Goal: Navigation & Orientation: Locate item on page

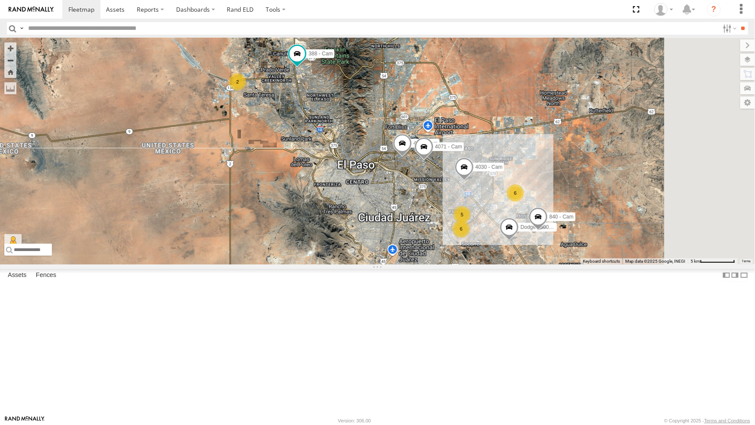
click at [0, 0] on div "442 - Cam" at bounding box center [0, 0] width 0 height 0
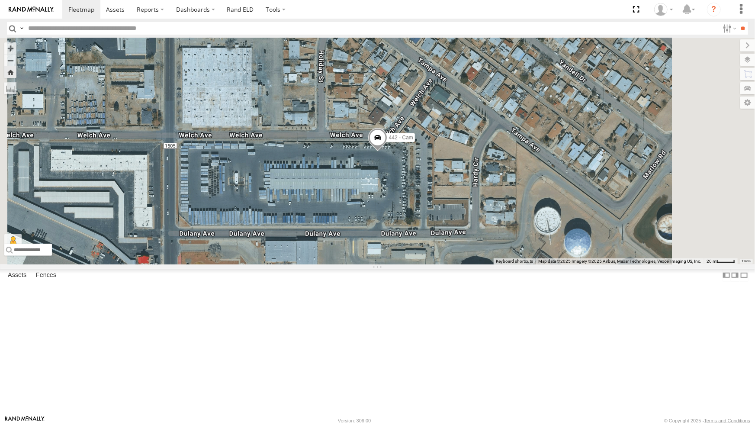
click at [387, 152] on span at bounding box center [377, 139] width 19 height 23
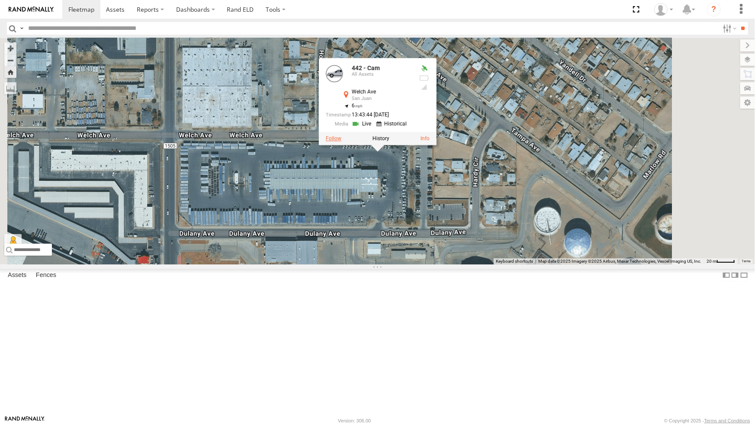
click at [341, 142] on label at bounding box center [334, 138] width 16 height 6
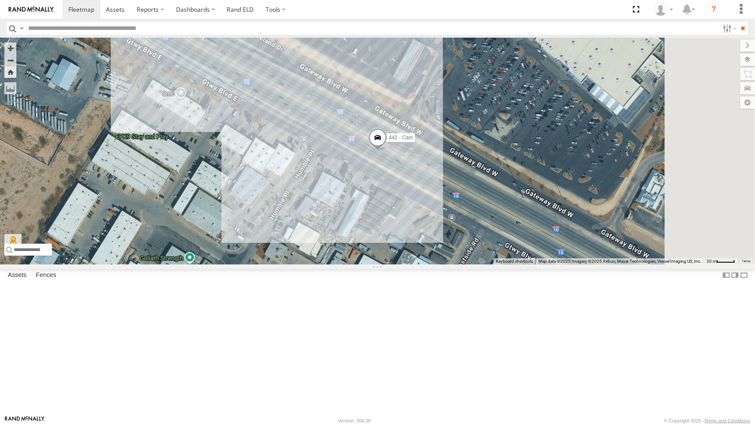
click at [0, 0] on div "4030 - Cam" at bounding box center [0, 0] width 0 height 0
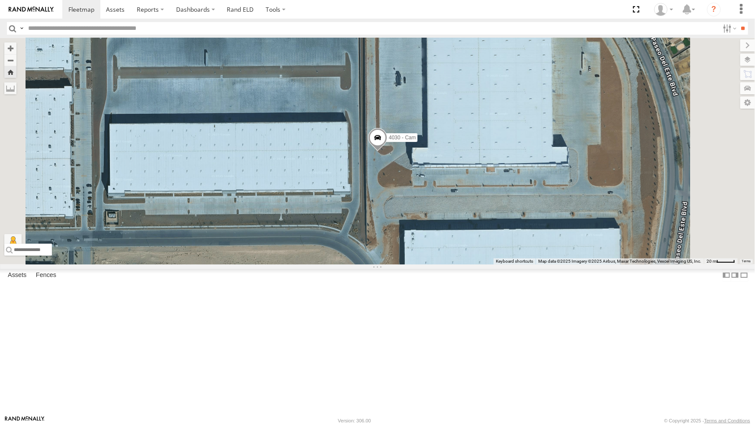
click at [0, 0] on div "442 - Cam" at bounding box center [0, 0] width 0 height 0
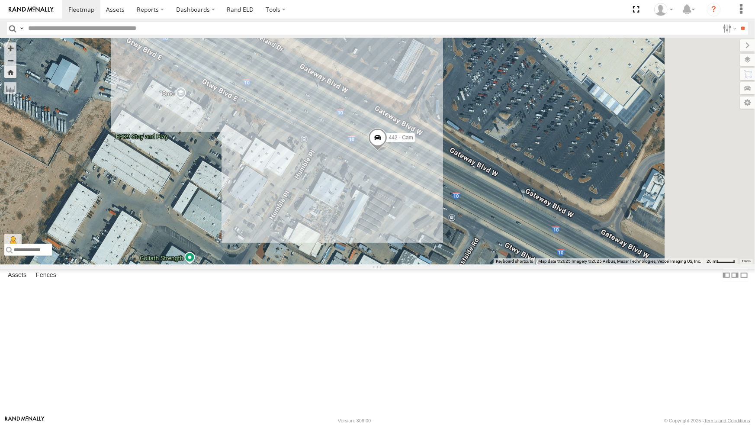
click at [0, 0] on div "All Assets" at bounding box center [0, 0] width 0 height 0
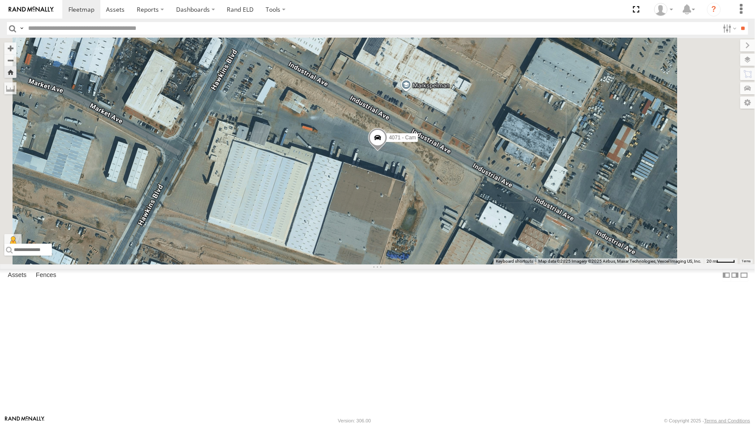
click at [0, 0] on div "442 - Cam" at bounding box center [0, 0] width 0 height 0
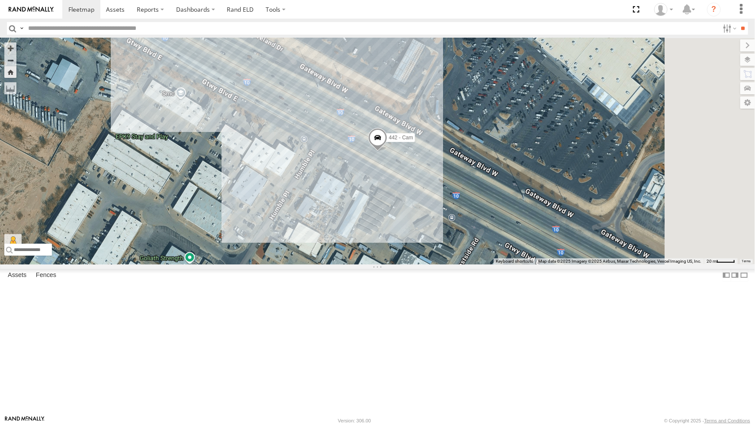
click at [0, 0] on div "4061 - Cam" at bounding box center [0, 0] width 0 height 0
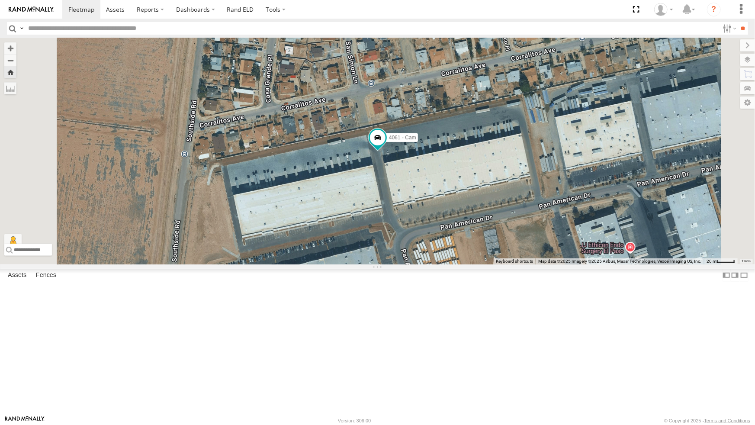
click at [0, 0] on div "442 - Cam" at bounding box center [0, 0] width 0 height 0
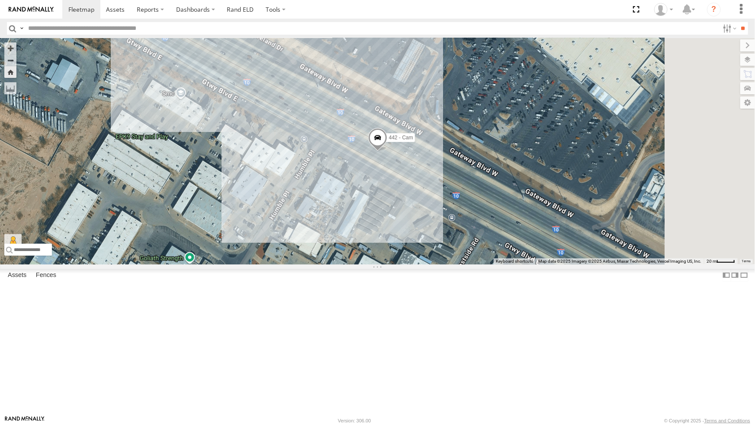
click at [0, 0] on div "4030 - Cam" at bounding box center [0, 0] width 0 height 0
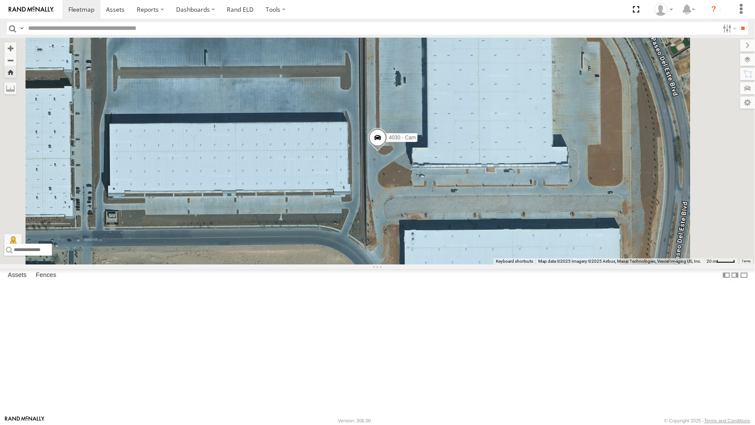
click at [0, 0] on div "All Assets" at bounding box center [0, 0] width 0 height 0
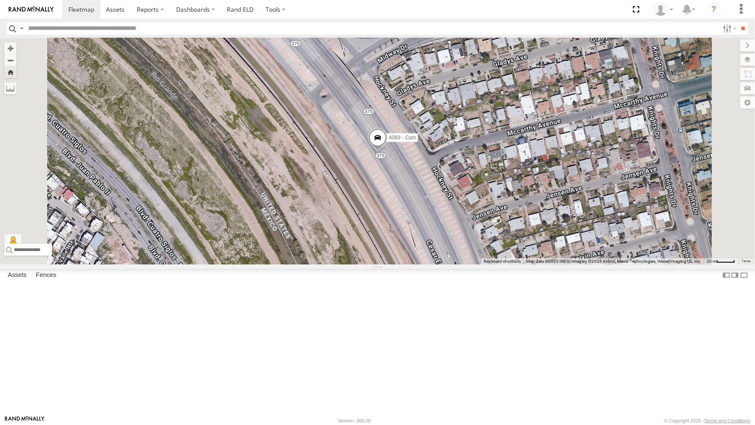
click at [0, 0] on div "All Assets" at bounding box center [0, 0] width 0 height 0
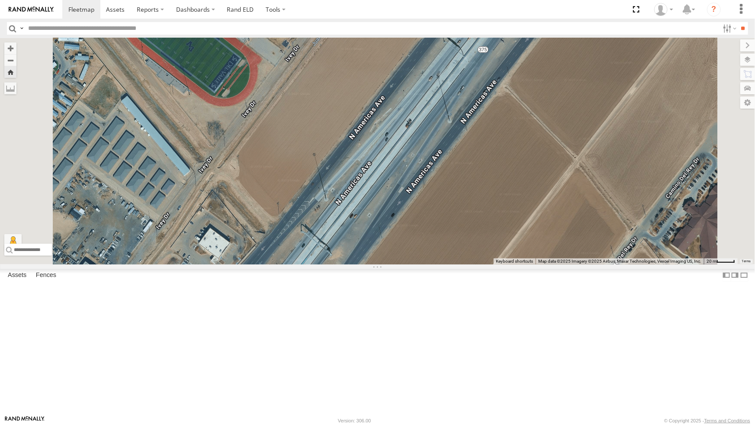
click at [0, 0] on div "442 - Cam" at bounding box center [0, 0] width 0 height 0
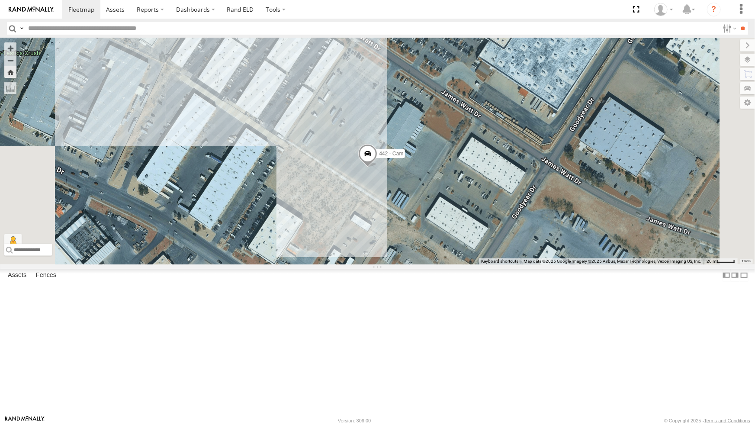
click at [523, 265] on div "442 - Cam" at bounding box center [377, 151] width 755 height 226
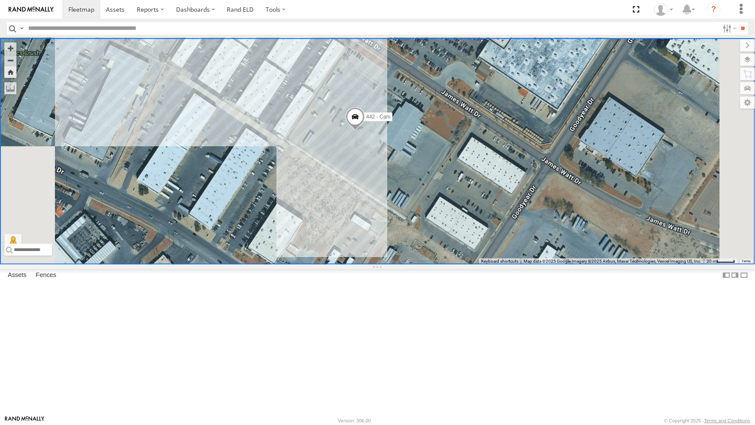
click at [0, 0] on div "4071 - Cam" at bounding box center [0, 0] width 0 height 0
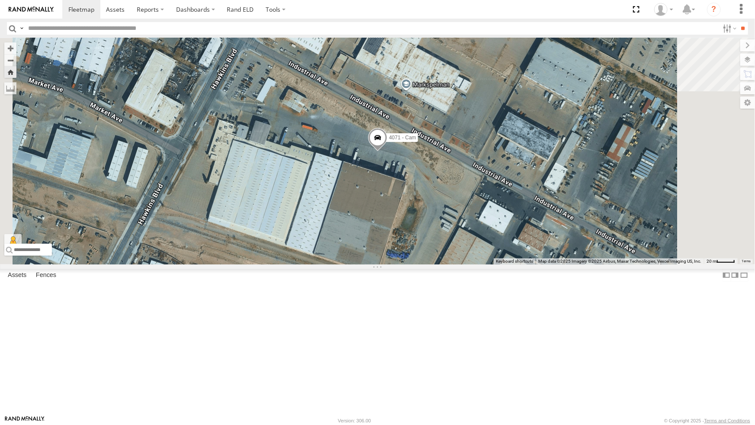
click at [0, 0] on div "442 - Cam" at bounding box center [0, 0] width 0 height 0
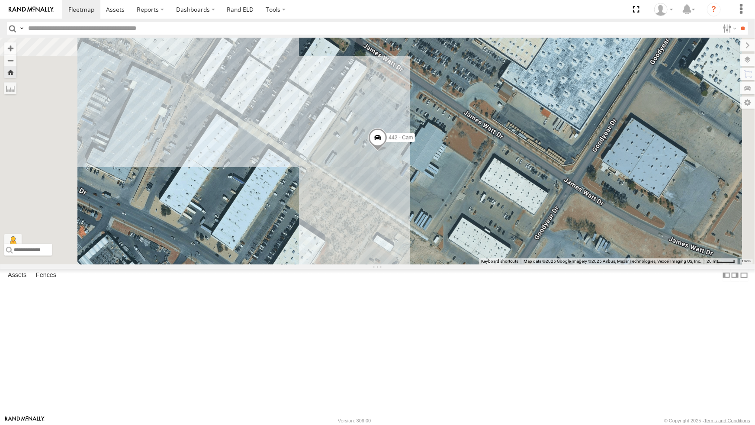
click at [0, 0] on div "4069 - Cam" at bounding box center [0, 0] width 0 height 0
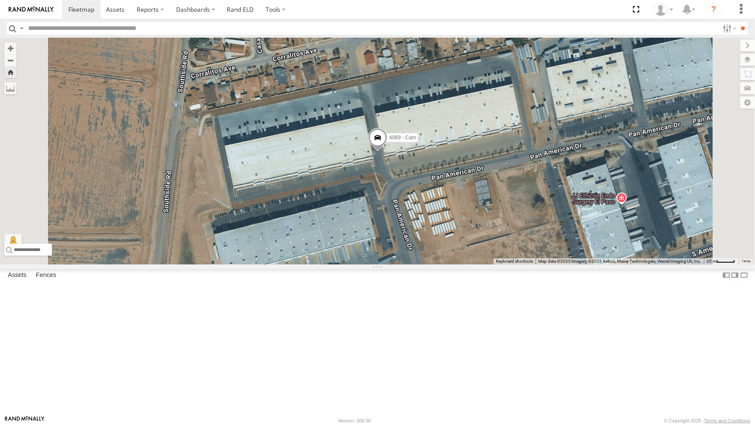
click at [0, 0] on div "442 - Cam" at bounding box center [0, 0] width 0 height 0
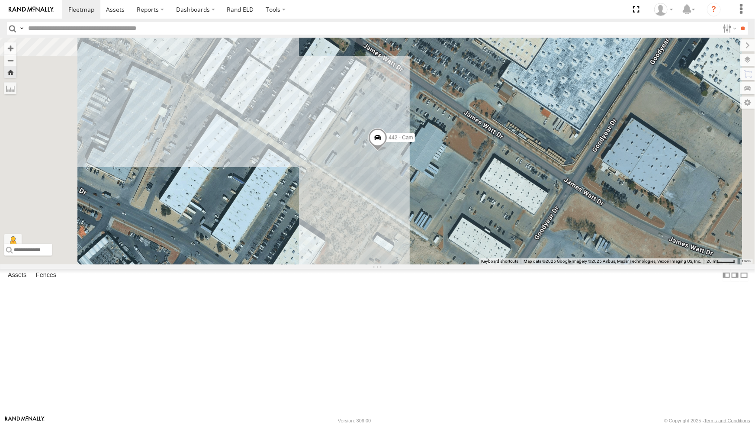
click at [0, 0] on div "4030 - Cam" at bounding box center [0, 0] width 0 height 0
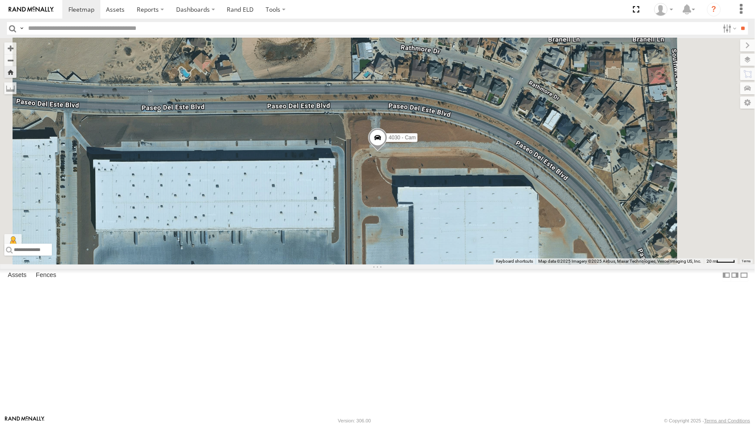
click at [0, 0] on div "442 - Cam" at bounding box center [0, 0] width 0 height 0
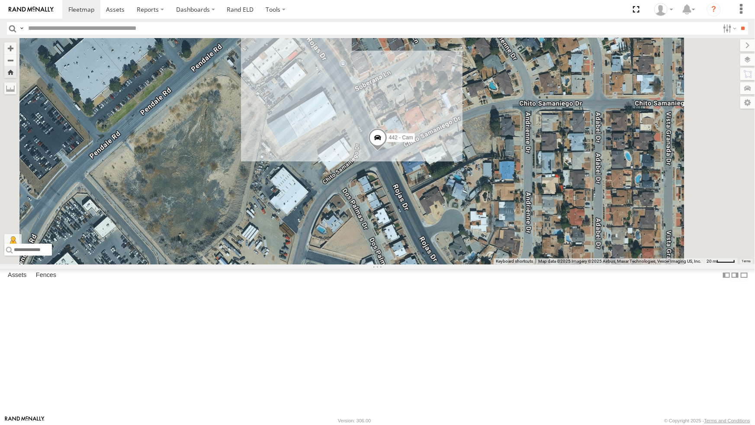
click at [0, 0] on div "4030 - Cam" at bounding box center [0, 0] width 0 height 0
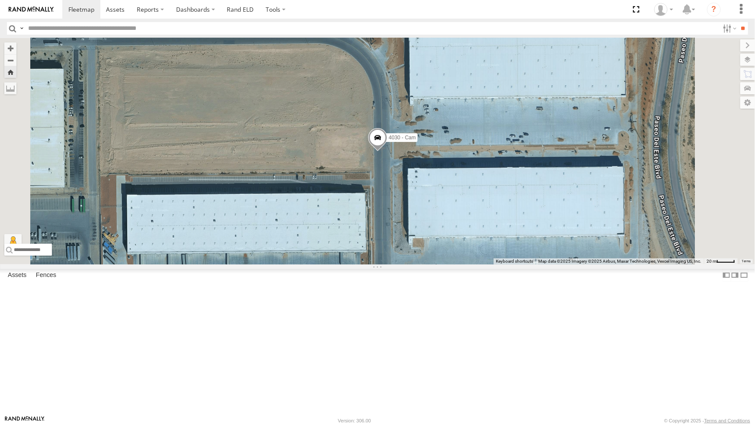
click at [0, 0] on div "444 - Cam" at bounding box center [0, 0] width 0 height 0
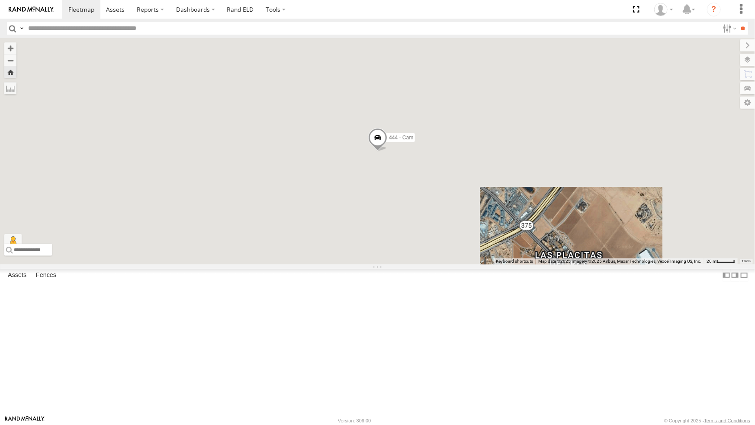
click at [0, 0] on div "4030 - Cam" at bounding box center [0, 0] width 0 height 0
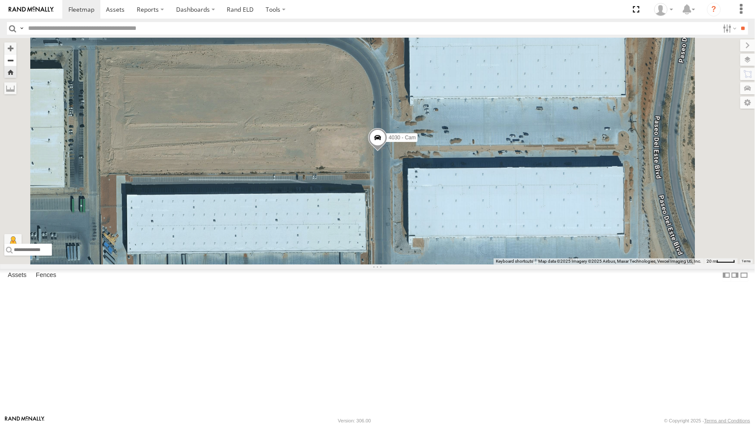
click at [16, 54] on button "Zoom out" at bounding box center [10, 60] width 12 height 12
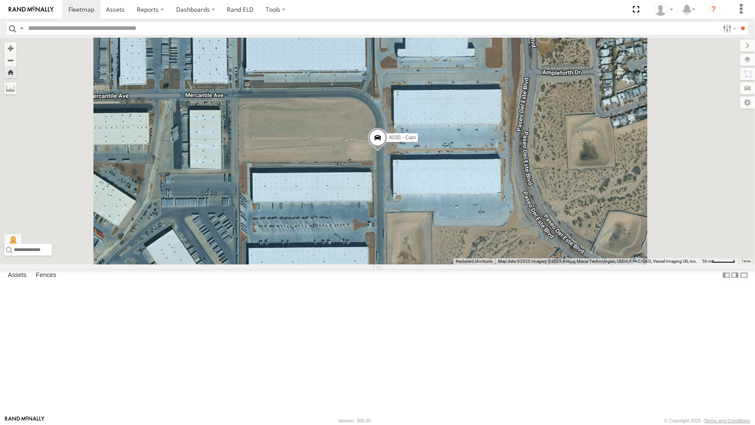
click at [387, 152] on span at bounding box center [377, 139] width 19 height 23
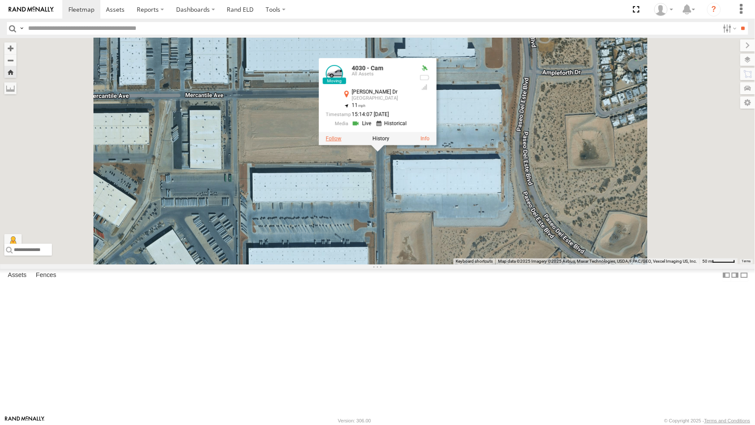
click at [342, 142] on label at bounding box center [334, 138] width 16 height 6
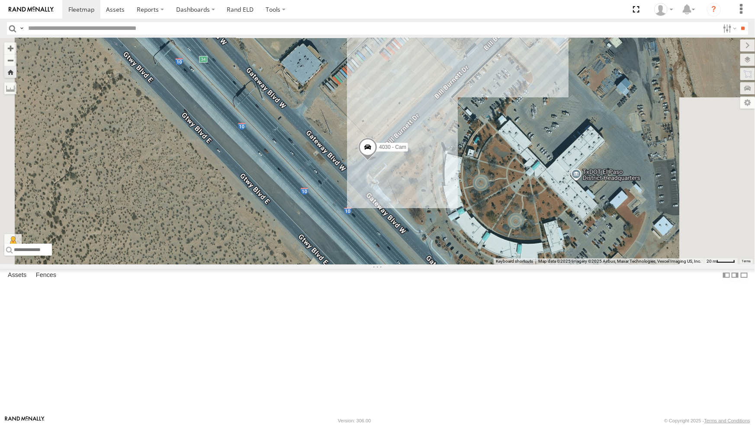
click at [0, 0] on div "442 - Cam" at bounding box center [0, 0] width 0 height 0
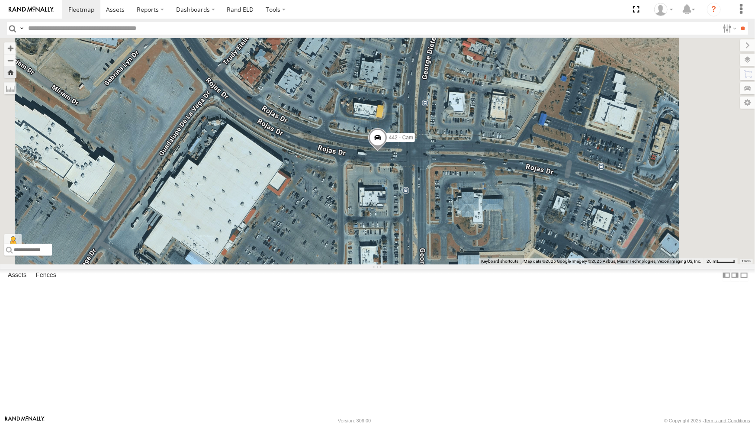
click at [387, 151] on span at bounding box center [377, 139] width 19 height 23
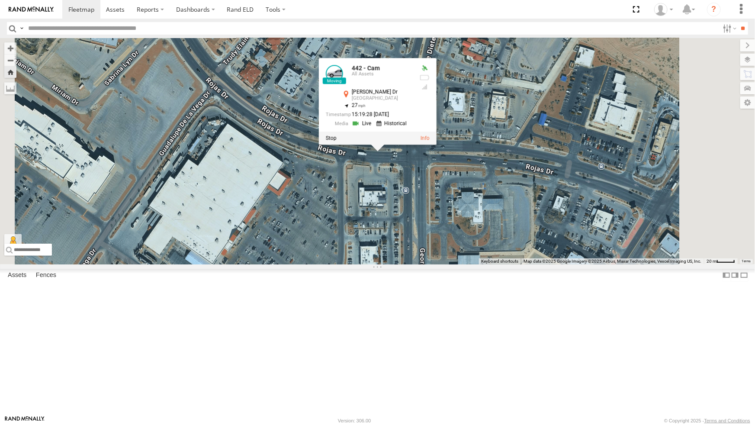
click at [0, 0] on div "4071 - Cam" at bounding box center [0, 0] width 0 height 0
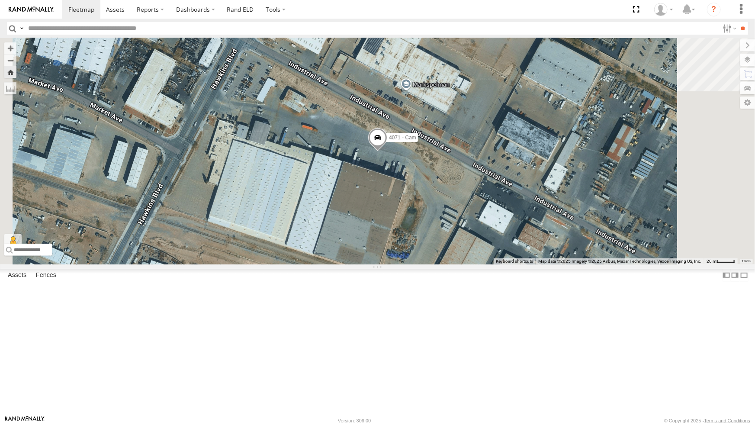
click at [387, 151] on span at bounding box center [377, 139] width 19 height 23
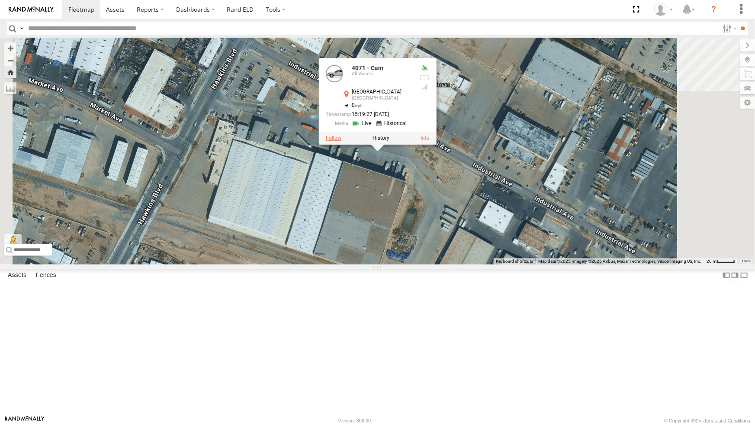
click at [342, 141] on label at bounding box center [334, 138] width 16 height 6
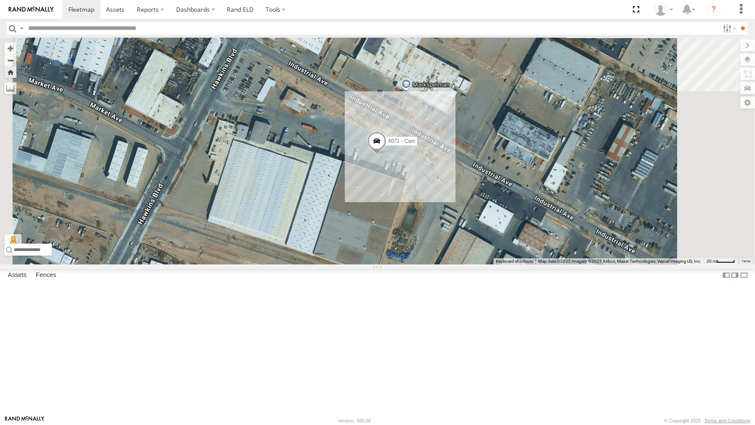
click at [0, 0] on div "442 - Cam" at bounding box center [0, 0] width 0 height 0
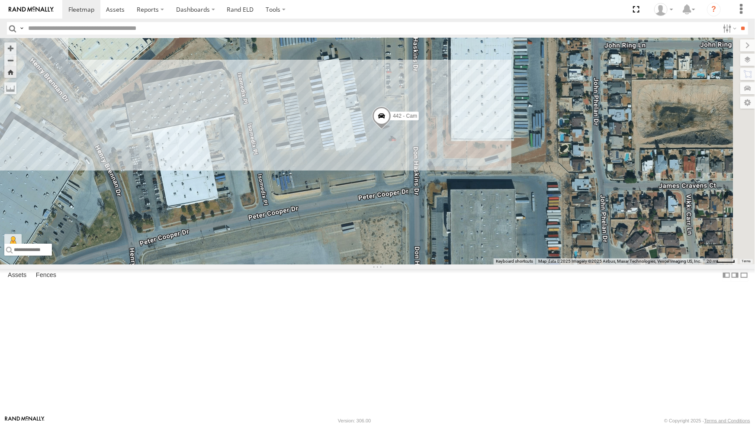
click at [0, 0] on div "4030 - Cam" at bounding box center [0, 0] width 0 height 0
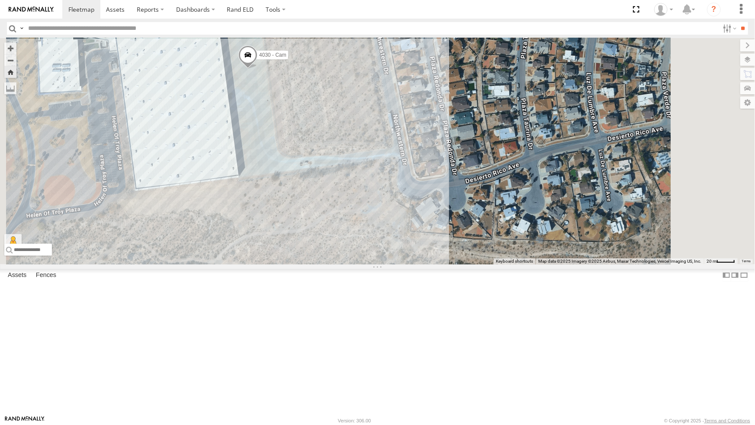
click at [0, 0] on div "442 - Cam" at bounding box center [0, 0] width 0 height 0
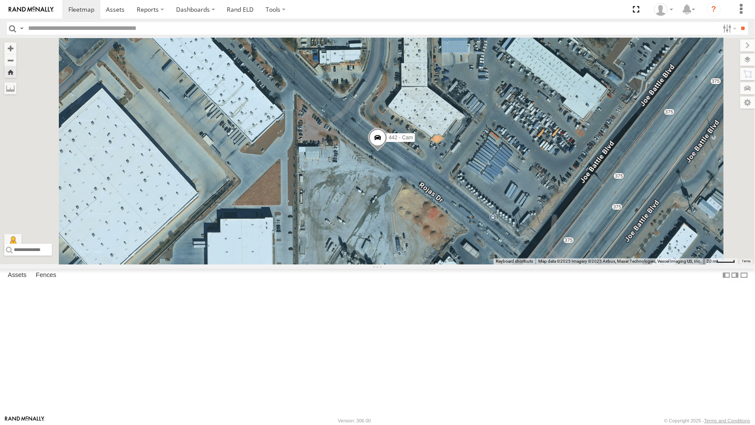
click at [0, 0] on div "4030 - Cam" at bounding box center [0, 0] width 0 height 0
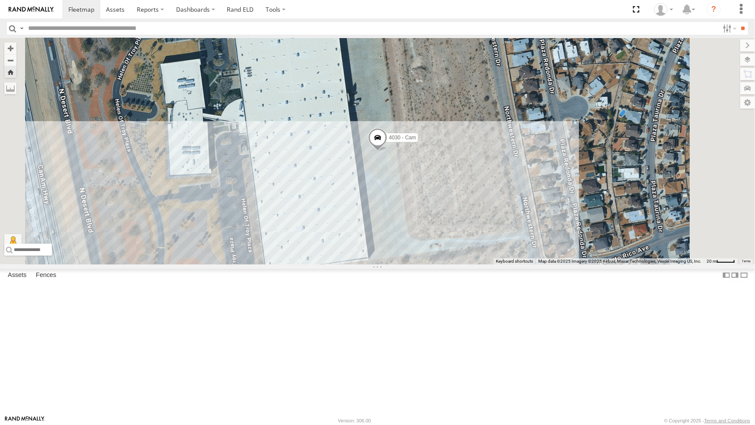
click at [387, 152] on span at bounding box center [377, 139] width 19 height 23
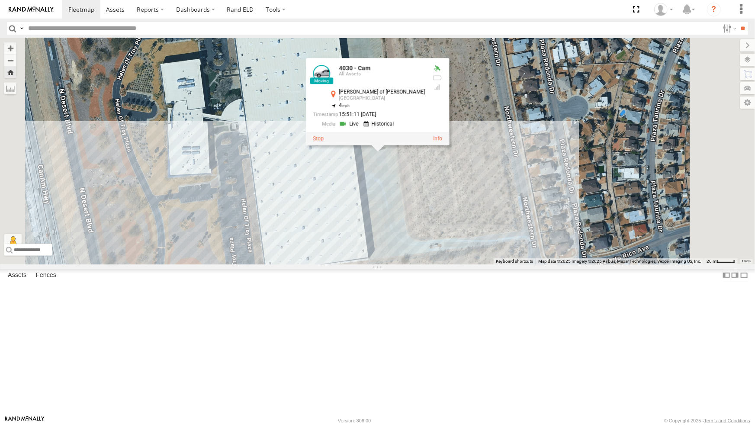
click at [324, 142] on label at bounding box center [318, 138] width 11 height 6
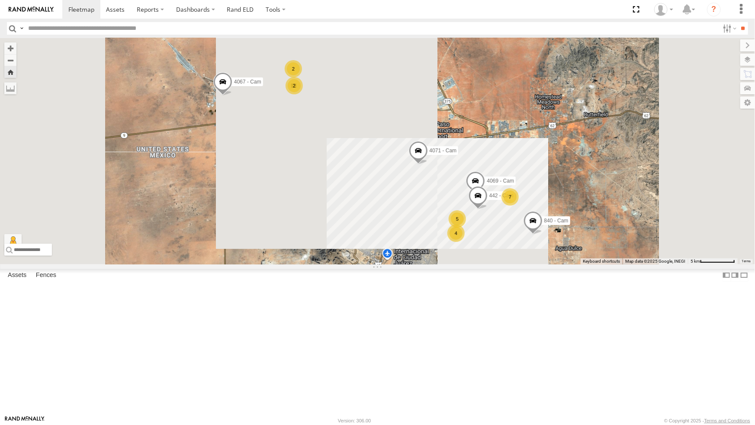
click at [0, 0] on div "442 - Cam" at bounding box center [0, 0] width 0 height 0
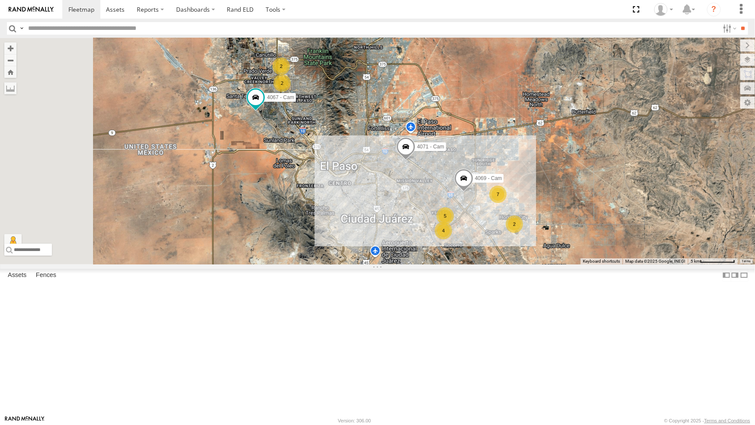
click at [0, 0] on div "All Assets" at bounding box center [0, 0] width 0 height 0
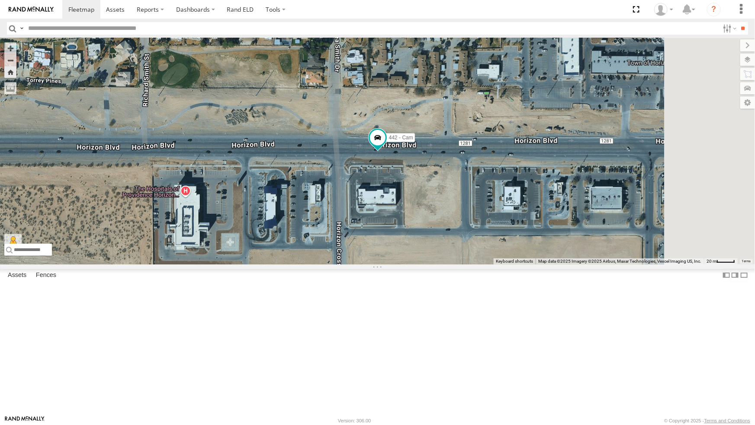
click at [0, 0] on div "4071 - Cam" at bounding box center [0, 0] width 0 height 0
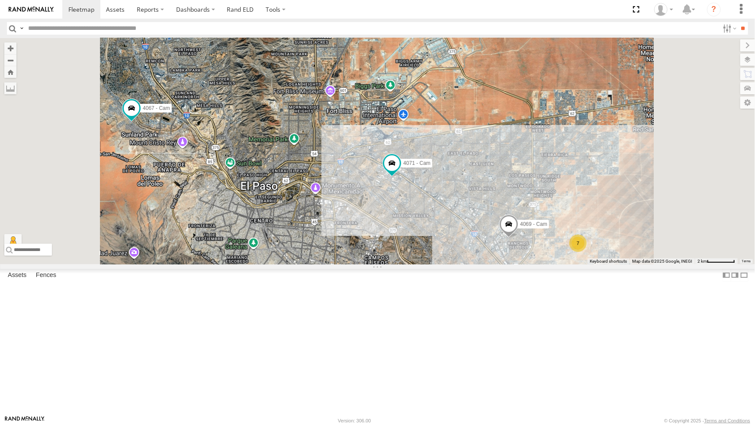
click at [0, 0] on div "4071 - Cam" at bounding box center [0, 0] width 0 height 0
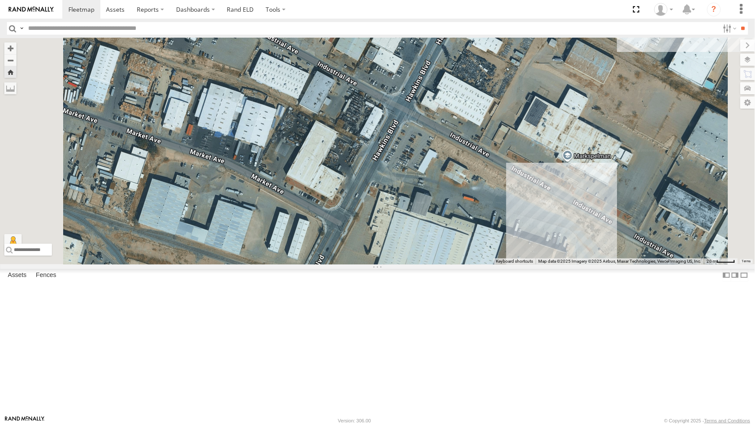
click at [0, 0] on div "4071 - Cam" at bounding box center [0, 0] width 0 height 0
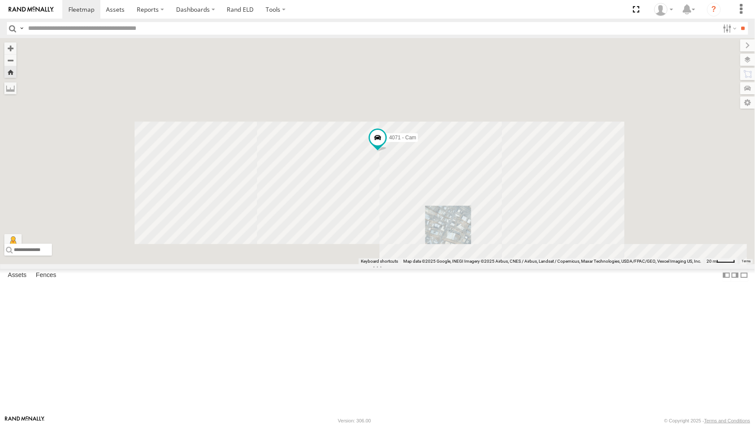
click at [0, 0] on div "4071 - Cam" at bounding box center [0, 0] width 0 height 0
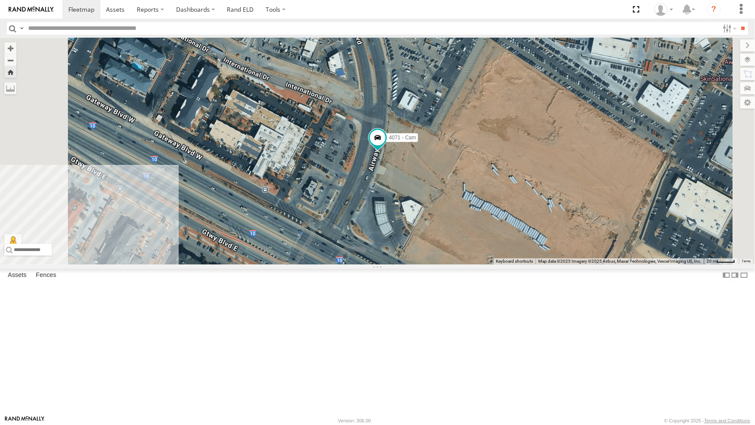
click at [0, 0] on div "442 - Cam" at bounding box center [0, 0] width 0 height 0
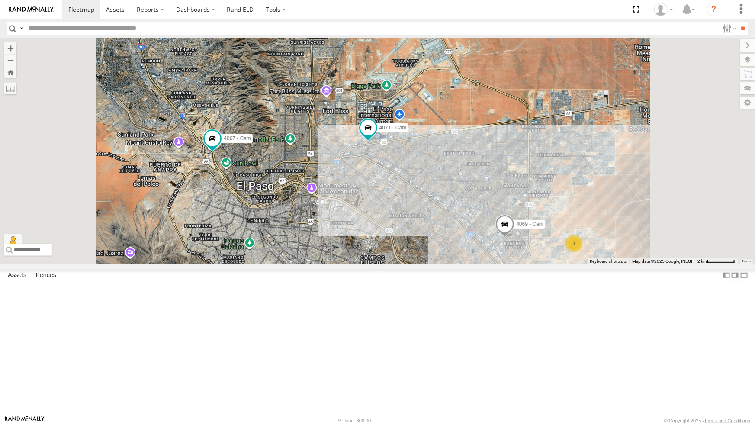
click at [0, 0] on div "442 - Cam" at bounding box center [0, 0] width 0 height 0
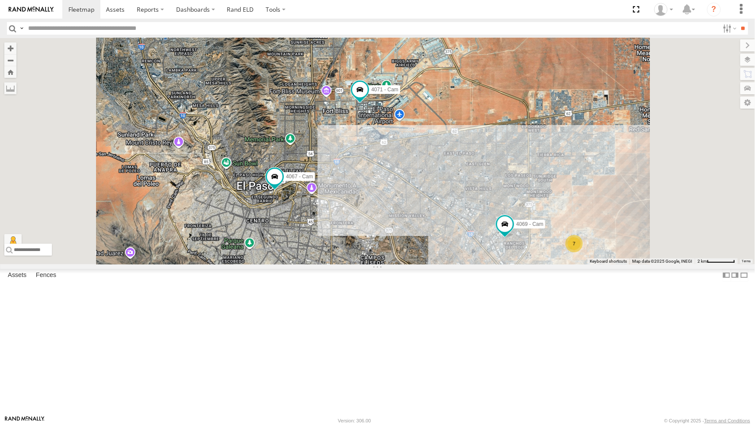
click at [0, 0] on div "All Assets" at bounding box center [0, 0] width 0 height 0
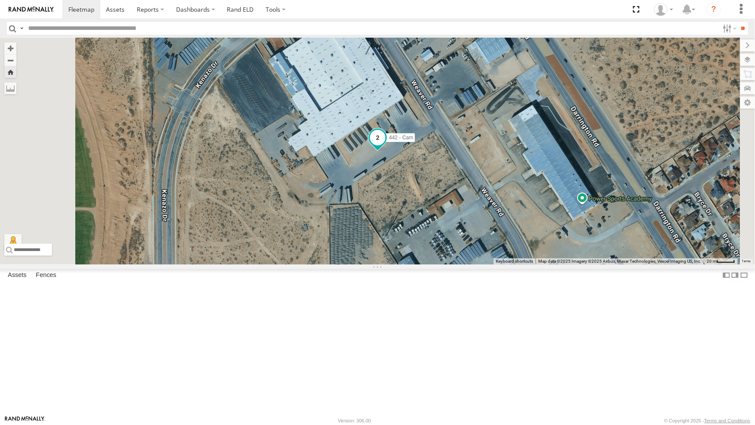
click at [386, 145] on span at bounding box center [378, 138] width 16 height 16
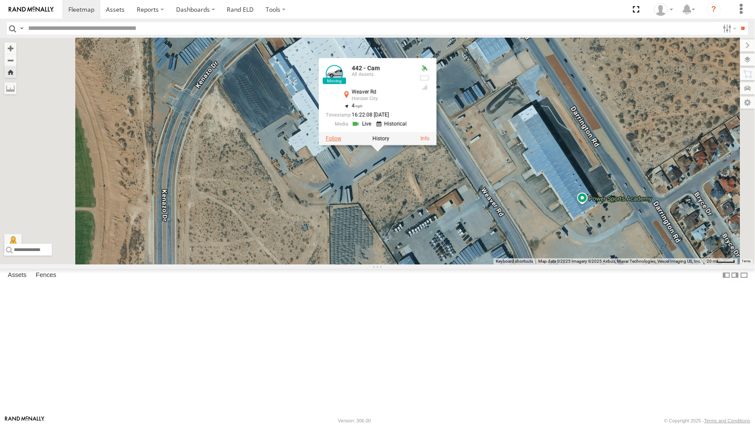
click at [342, 142] on label at bounding box center [334, 138] width 16 height 6
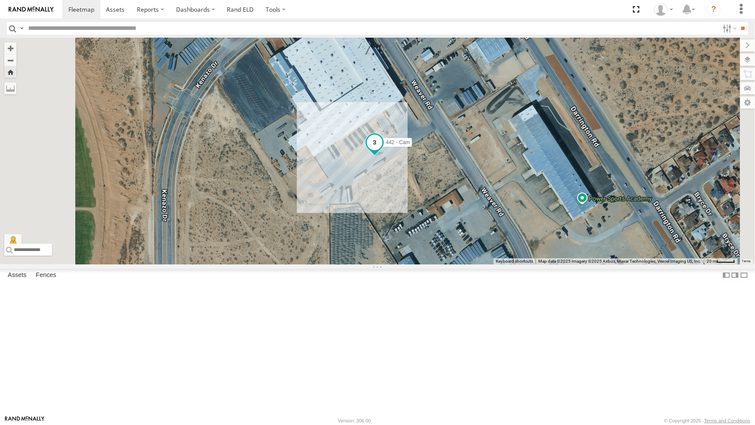
click at [382, 150] on span at bounding box center [375, 143] width 16 height 16
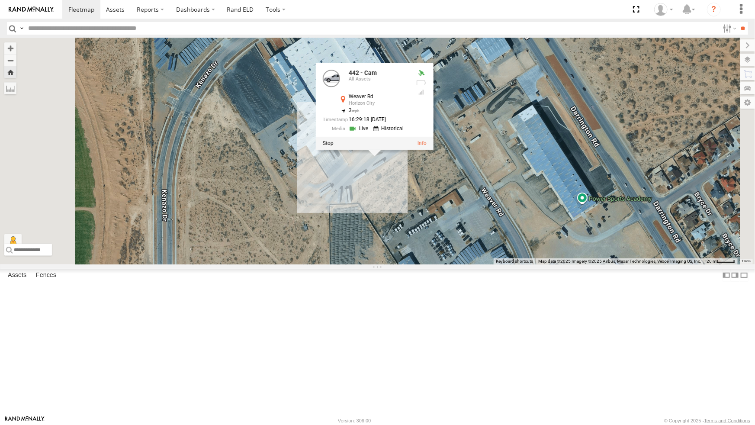
click at [371, 133] on link at bounding box center [359, 129] width 22 height 8
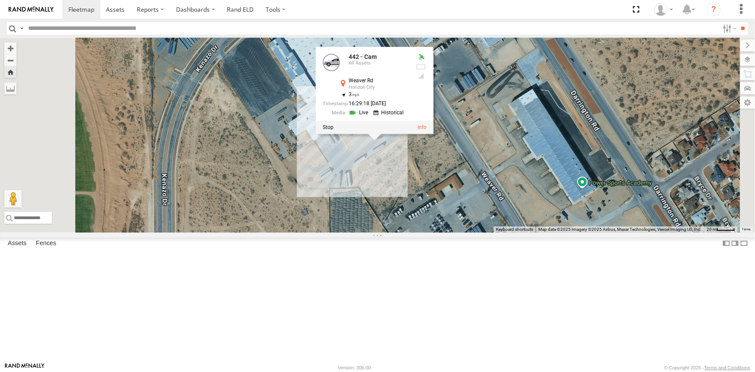
click at [454, 232] on div "442 - Cam 442 - Cam All Assets Weaver Rd Horizon City 31.67268 , -106.19563 3 1…" at bounding box center [377, 135] width 755 height 194
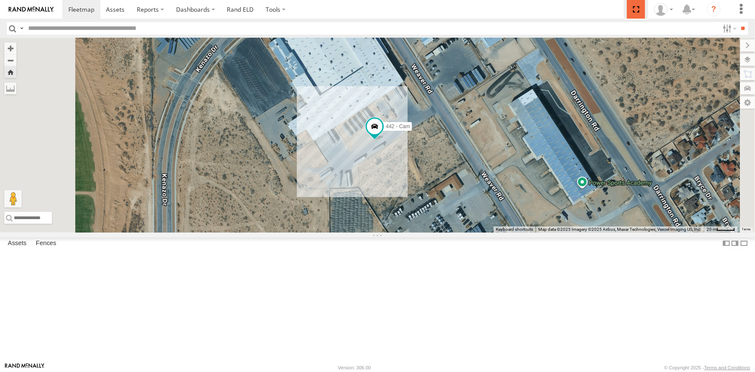
click at [639, 9] on span at bounding box center [636, 9] width 18 height 19
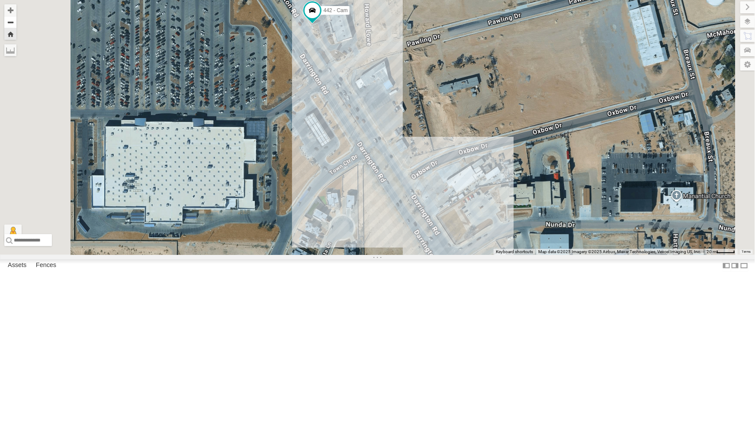
click at [16, 23] on button "Zoom out" at bounding box center [10, 22] width 12 height 12
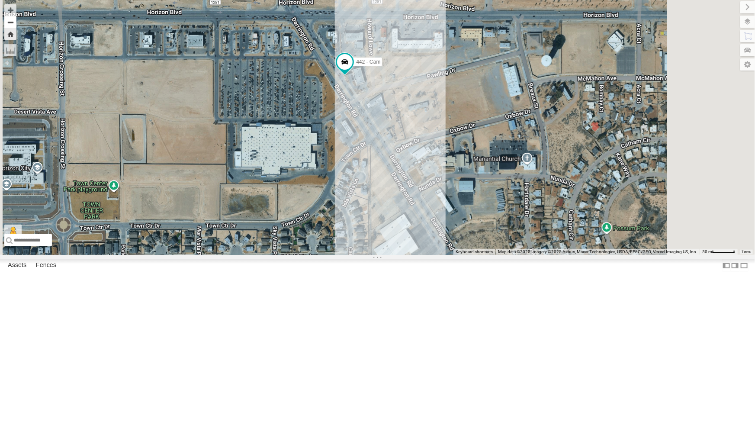
click at [16, 23] on button "Zoom out" at bounding box center [10, 22] width 12 height 12
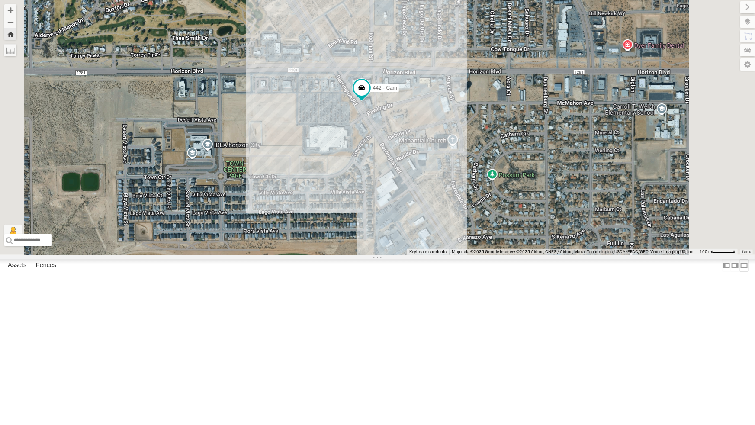
click at [740, 272] on label at bounding box center [744, 265] width 9 height 13
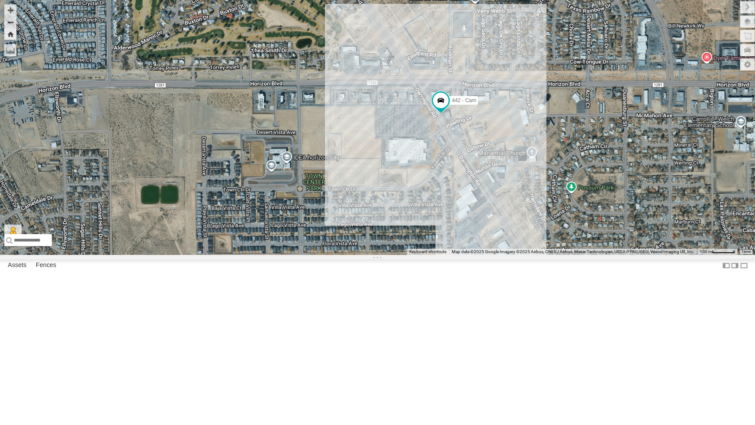
drag, startPoint x: 222, startPoint y: 277, endPoint x: 302, endPoint y: 290, distance: 81.1
click at [302, 255] on div "442 - Cam" at bounding box center [377, 127] width 755 height 255
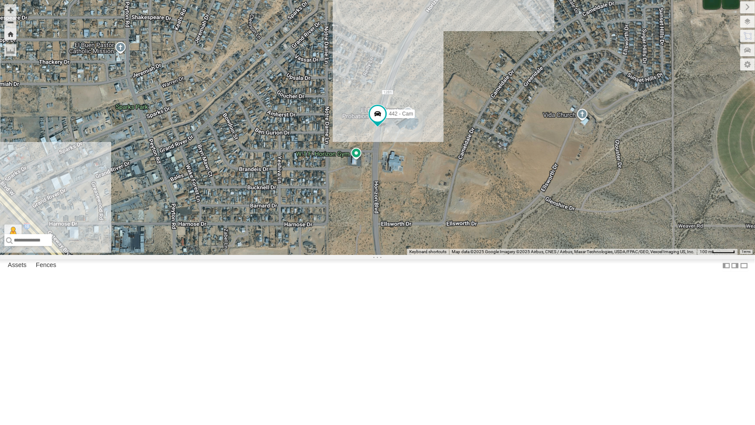
drag, startPoint x: 433, startPoint y: 174, endPoint x: 432, endPoint y: 139, distance: 35.9
click at [433, 165] on div "442 - Cam" at bounding box center [377, 127] width 755 height 255
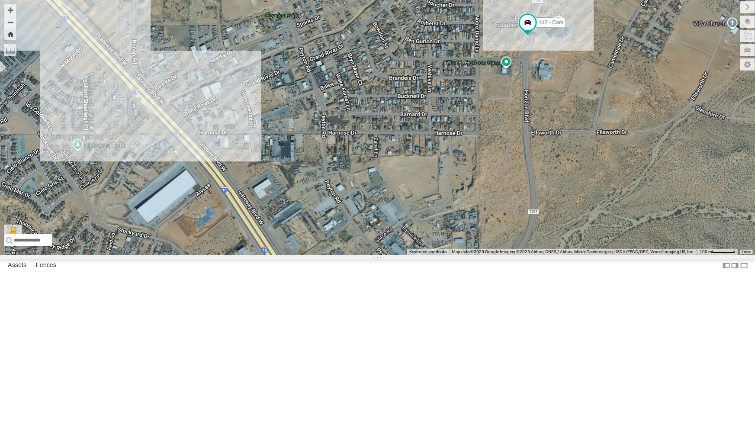
drag, startPoint x: 213, startPoint y: 240, endPoint x: 335, endPoint y: 291, distance: 131.5
click at [335, 255] on div "442 - Cam" at bounding box center [377, 127] width 755 height 255
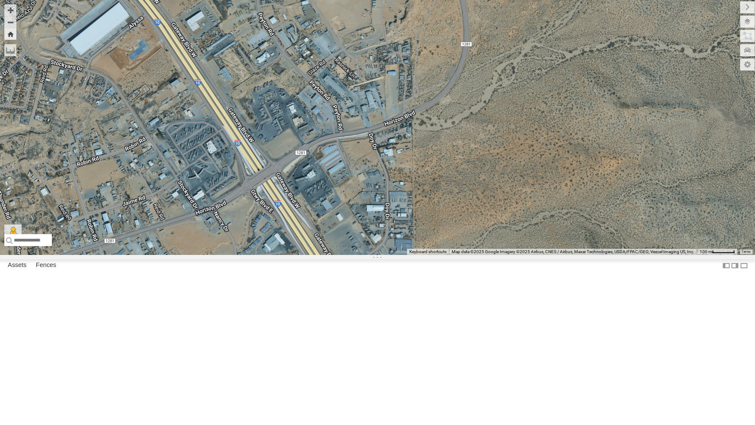
drag, startPoint x: 394, startPoint y: 373, endPoint x: 326, endPoint y: 204, distance: 181.7
click at [326, 204] on div "442 - Cam" at bounding box center [377, 127] width 755 height 255
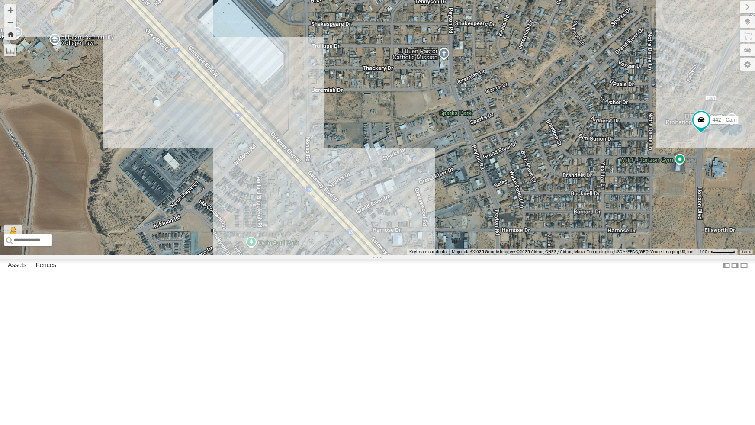
drag, startPoint x: 209, startPoint y: 132, endPoint x: 452, endPoint y: 396, distance: 358.8
click at [452, 255] on div "442 - Cam" at bounding box center [377, 127] width 755 height 255
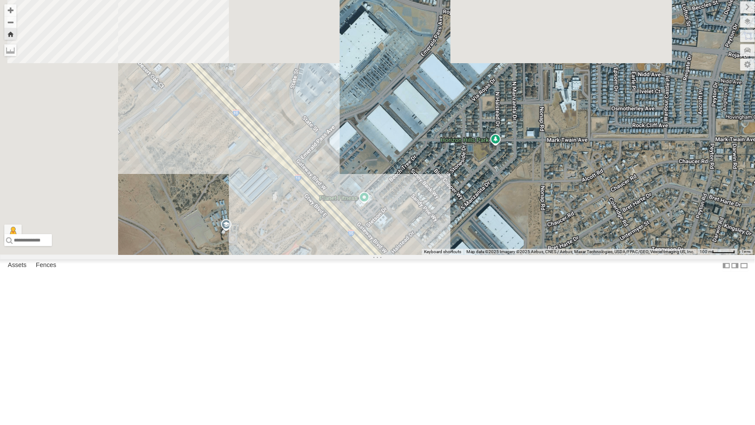
drag, startPoint x: 223, startPoint y: 165, endPoint x: 411, endPoint y: 345, distance: 260.6
click at [411, 255] on div "442 - Cam" at bounding box center [377, 127] width 755 height 255
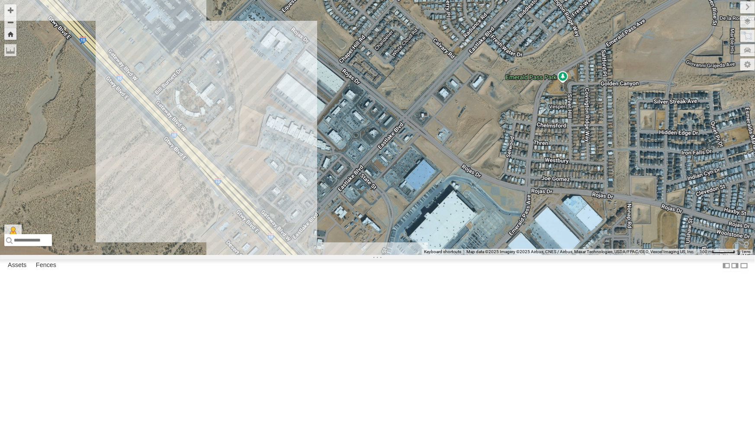
drag, startPoint x: 252, startPoint y: 176, endPoint x: 342, endPoint y: 355, distance: 200.4
click at [342, 255] on div "442 - Cam" at bounding box center [377, 127] width 755 height 255
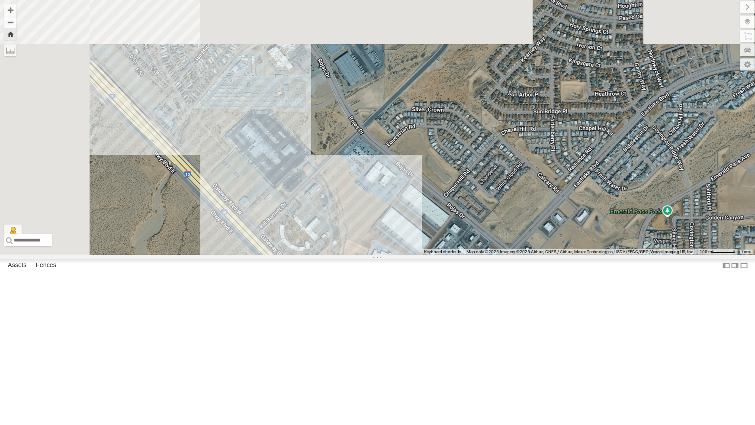
drag, startPoint x: 284, startPoint y: 273, endPoint x: 390, endPoint y: 410, distance: 173.4
click at [390, 255] on div "442 - Cam" at bounding box center [377, 127] width 755 height 255
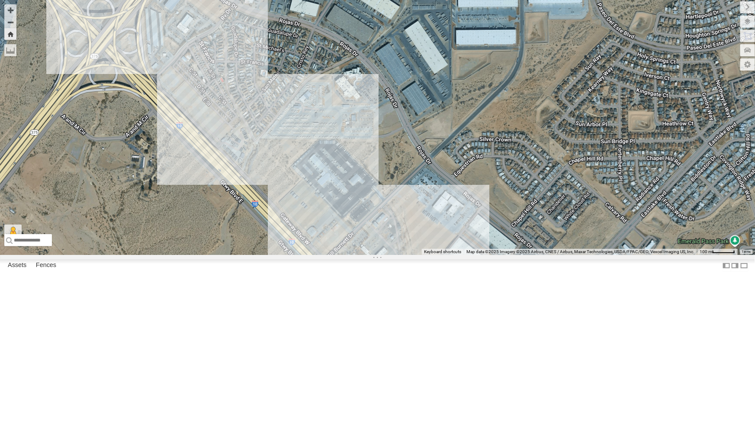
drag, startPoint x: 293, startPoint y: 276, endPoint x: 361, endPoint y: 308, distance: 74.7
click at [361, 255] on div "442 - Cam" at bounding box center [377, 127] width 755 height 255
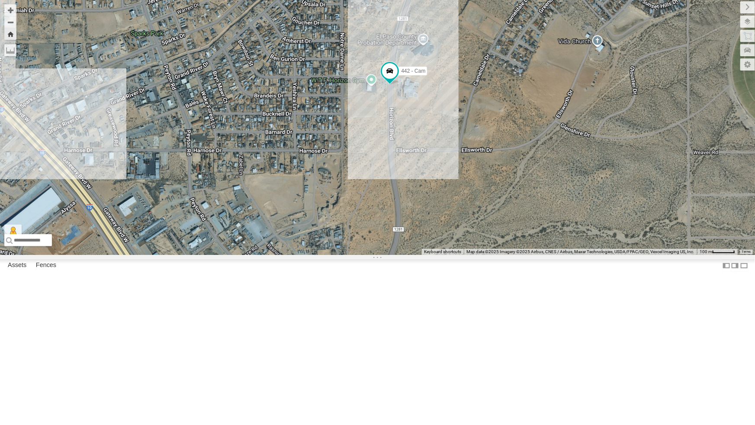
drag, startPoint x: 442, startPoint y: 306, endPoint x: 455, endPoint y: 259, distance: 49.2
click at [455, 255] on div "442 - Cam" at bounding box center [377, 127] width 755 height 255
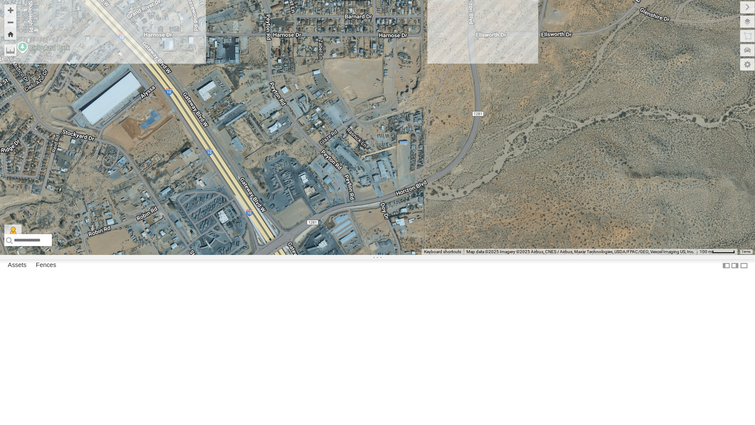
drag, startPoint x: 440, startPoint y: 236, endPoint x: 508, endPoint y: 145, distance: 113.6
click at [508, 145] on div "442 - Cam" at bounding box center [377, 127] width 755 height 255
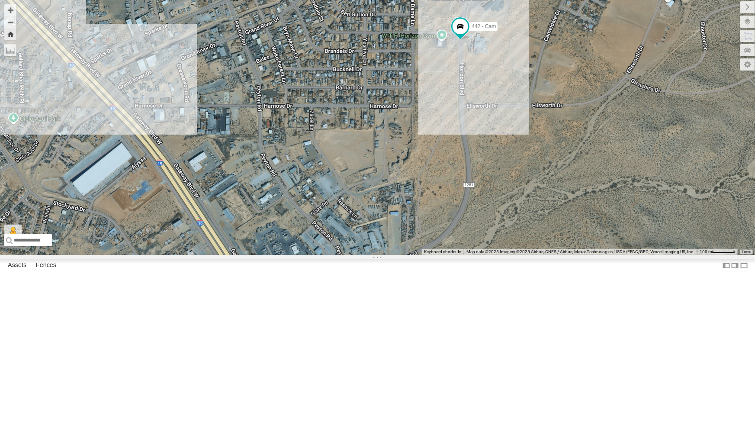
drag, startPoint x: 606, startPoint y: 187, endPoint x: 594, endPoint y: 261, distance: 75.9
click at [594, 255] on div "442 - Cam" at bounding box center [377, 127] width 755 height 255
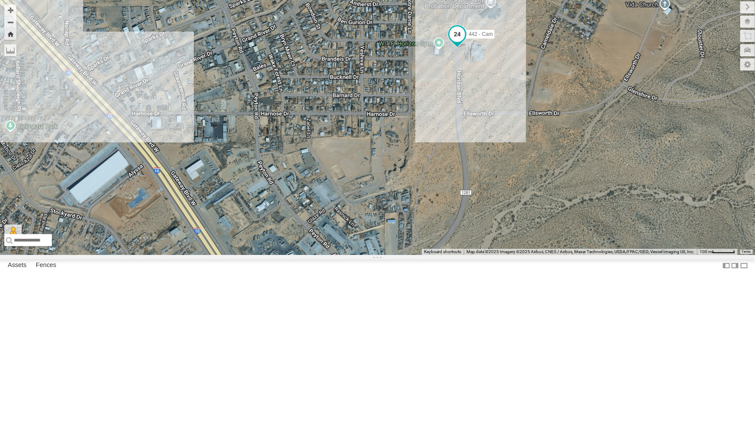
click at [456, 42] on span at bounding box center [458, 34] width 16 height 16
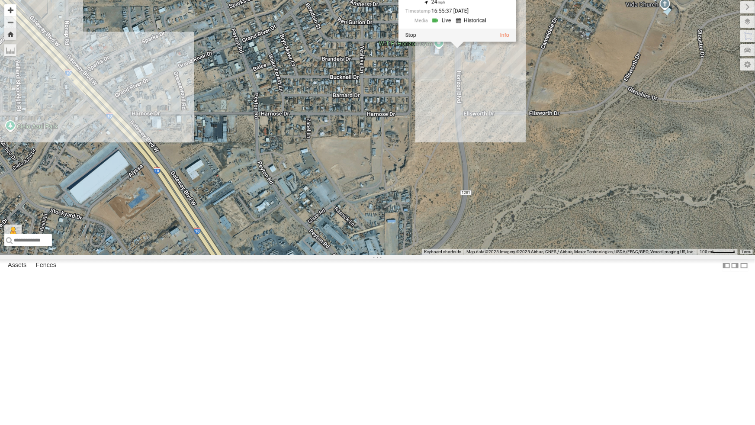
click at [12, 9] on button "Zoom in" at bounding box center [10, 10] width 12 height 12
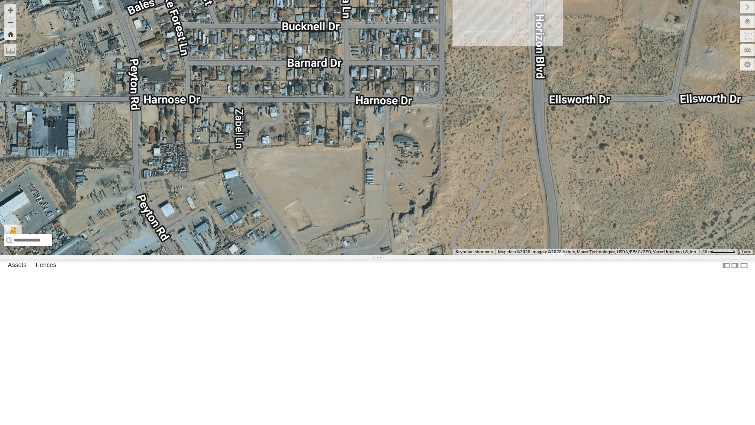
click at [431, 168] on div "442 - Cam 442 - Cam All Assets Horizon Blvd El Paso 31.67139 , -106.23021 24 16…" at bounding box center [377, 127] width 755 height 255
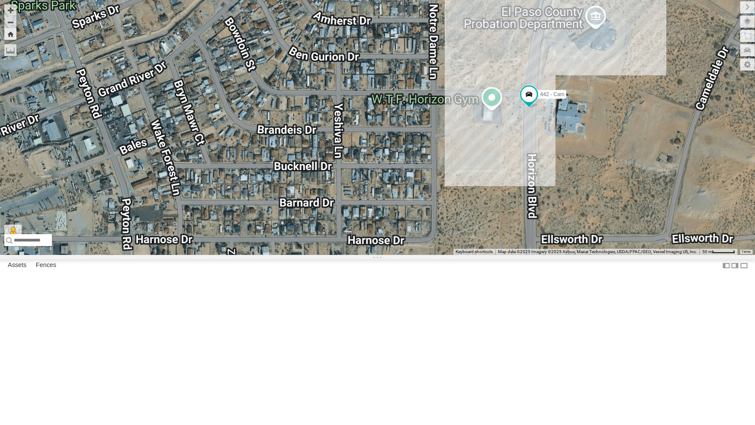
drag, startPoint x: 467, startPoint y: 129, endPoint x: 459, endPoint y: 270, distance: 141.3
click at [459, 255] on div "442 - Cam" at bounding box center [377, 127] width 755 height 255
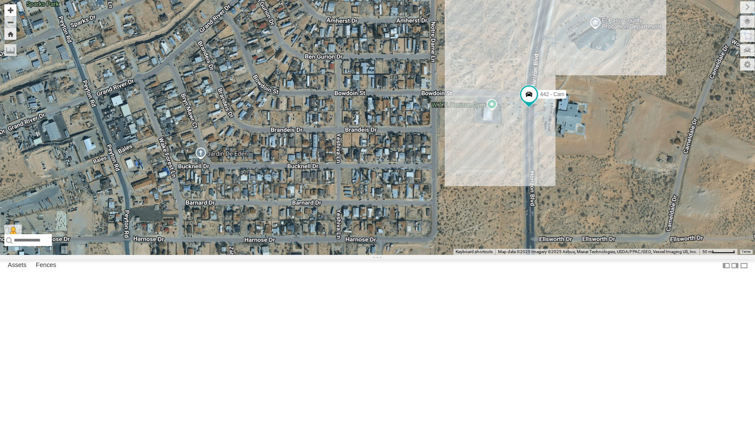
click at [12, 11] on button "Zoom in" at bounding box center [10, 10] width 12 height 12
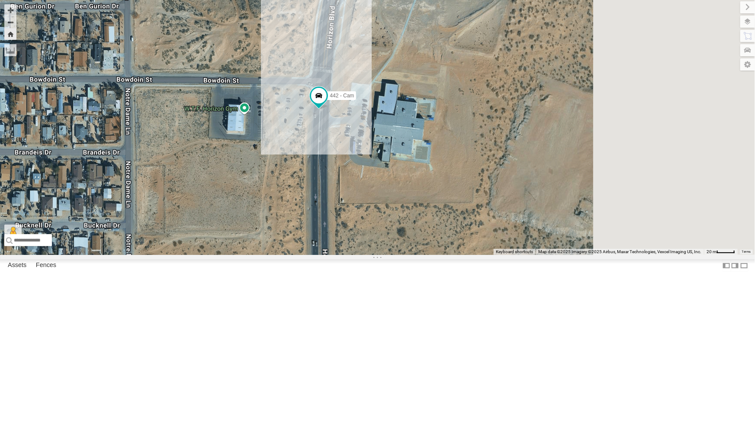
drag, startPoint x: 516, startPoint y: 225, endPoint x: 149, endPoint y: 246, distance: 367.3
click at [149, 246] on div "442 - Cam" at bounding box center [377, 127] width 755 height 255
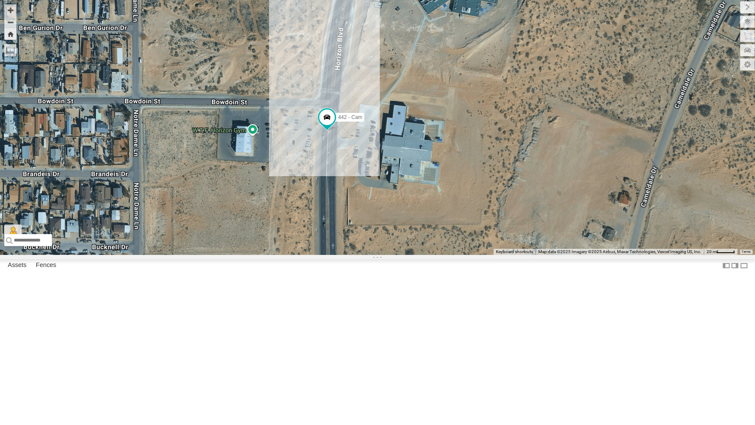
drag, startPoint x: 400, startPoint y: 234, endPoint x: 409, endPoint y: 255, distance: 23.5
click at [409, 255] on div "442 - Cam" at bounding box center [377, 127] width 755 height 255
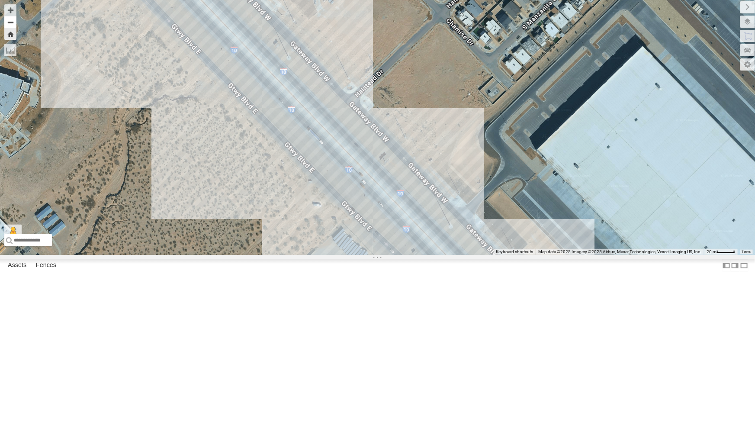
click at [9, 25] on button "Zoom out" at bounding box center [10, 22] width 12 height 12
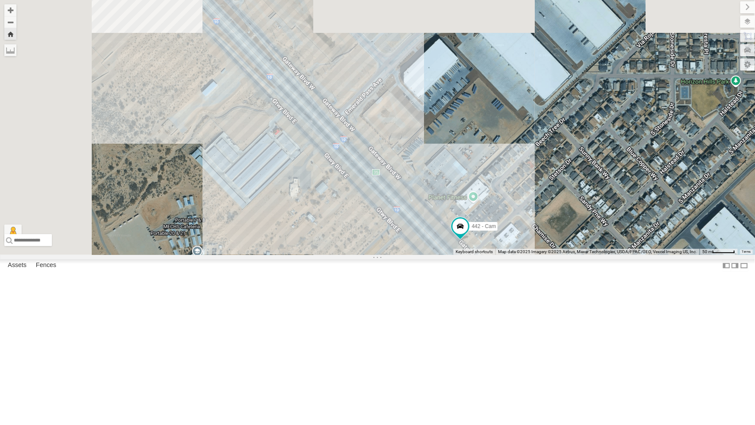
drag, startPoint x: 373, startPoint y: 61, endPoint x: 532, endPoint y: 254, distance: 250.9
click at [532, 254] on div "442 - Cam" at bounding box center [377, 127] width 755 height 255
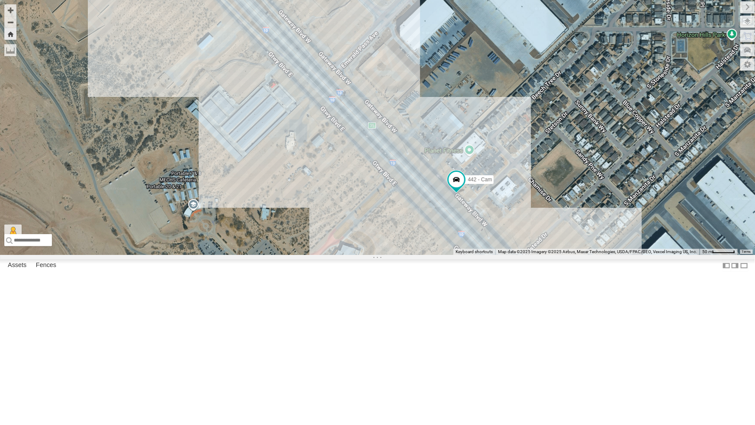
drag, startPoint x: 481, startPoint y: 265, endPoint x: 477, endPoint y: 218, distance: 47.8
click at [477, 218] on div "442 - Cam" at bounding box center [377, 127] width 755 height 255
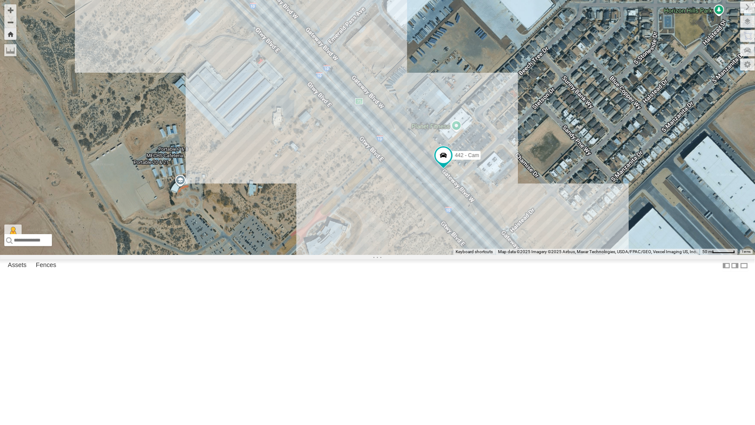
drag, startPoint x: 498, startPoint y: 295, endPoint x: 489, endPoint y: 286, distance: 12.6
click at [489, 255] on div "442 - Cam" at bounding box center [377, 127] width 755 height 255
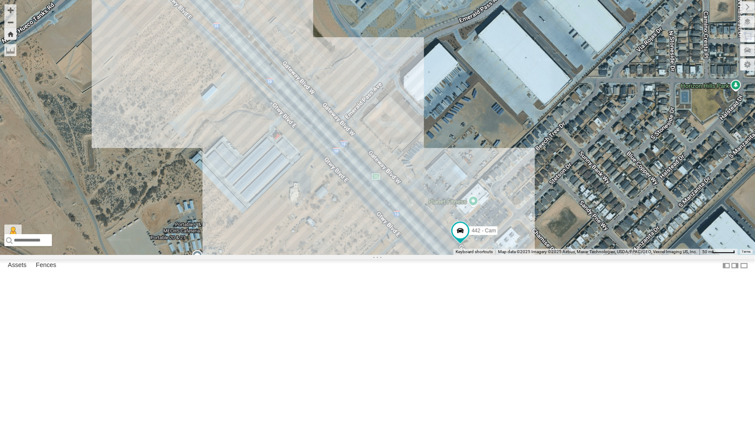
drag, startPoint x: 376, startPoint y: 135, endPoint x: 402, endPoint y: 220, distance: 89.3
click at [402, 220] on div "442 - Cam" at bounding box center [377, 127] width 755 height 255
click at [10, 21] on button "Zoom out" at bounding box center [10, 22] width 12 height 12
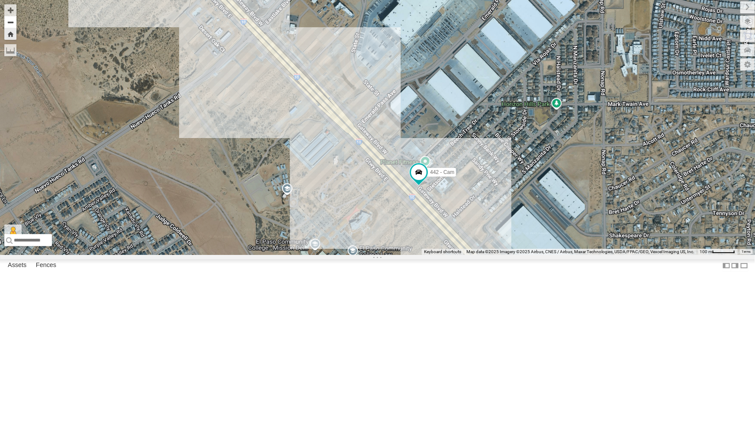
click at [10, 21] on button "Zoom out" at bounding box center [10, 22] width 12 height 12
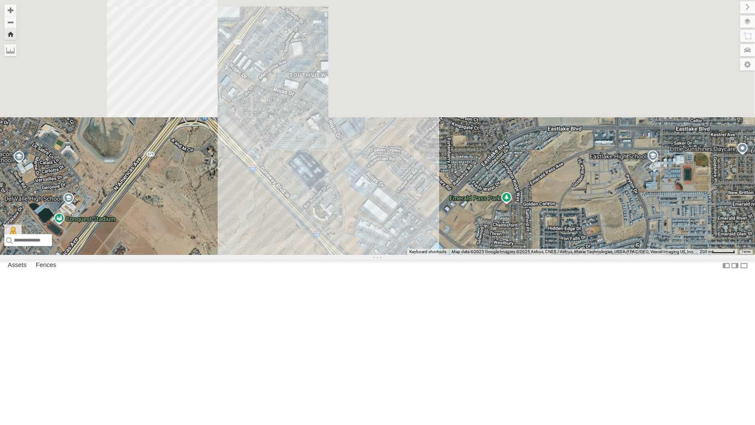
drag, startPoint x: 206, startPoint y: 75, endPoint x: 258, endPoint y: 287, distance: 218.5
click at [258, 255] on div "442 - Cam" at bounding box center [377, 127] width 755 height 255
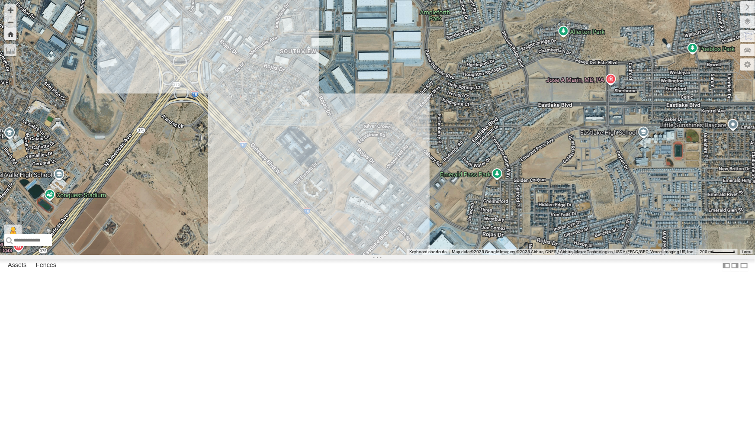
drag, startPoint x: 314, startPoint y: 302, endPoint x: 302, endPoint y: 271, distance: 33.3
click at [302, 255] on div "442 - Cam" at bounding box center [377, 127] width 755 height 255
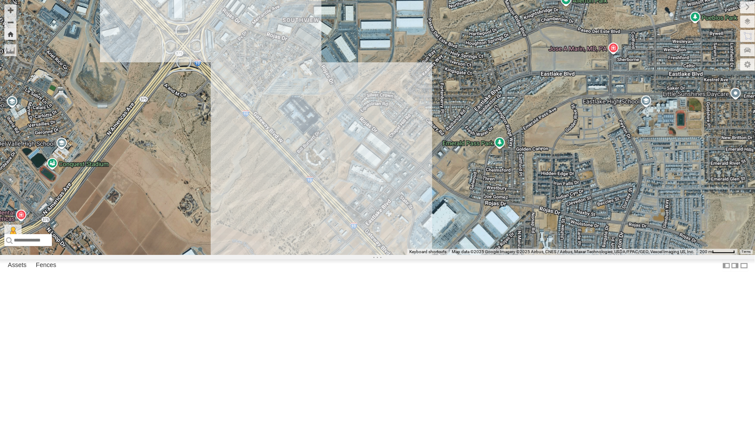
drag, startPoint x: 316, startPoint y: 260, endPoint x: 320, endPoint y: 224, distance: 35.8
click at [320, 224] on div "442 - Cam" at bounding box center [377, 127] width 755 height 255
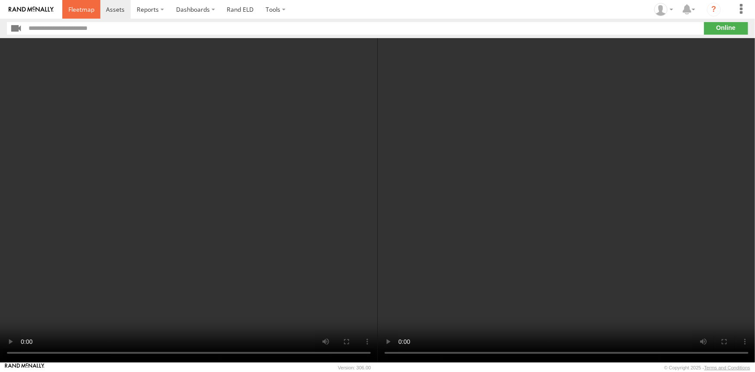
click at [81, 11] on span at bounding box center [81, 9] width 26 height 8
